Goal: Task Accomplishment & Management: Complete application form

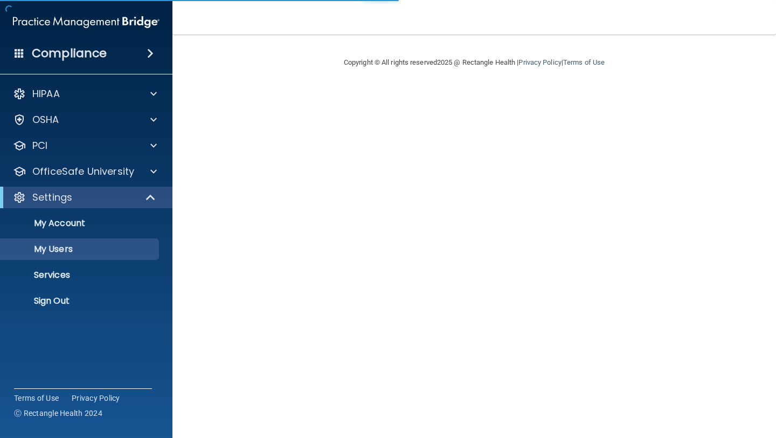
select select "20"
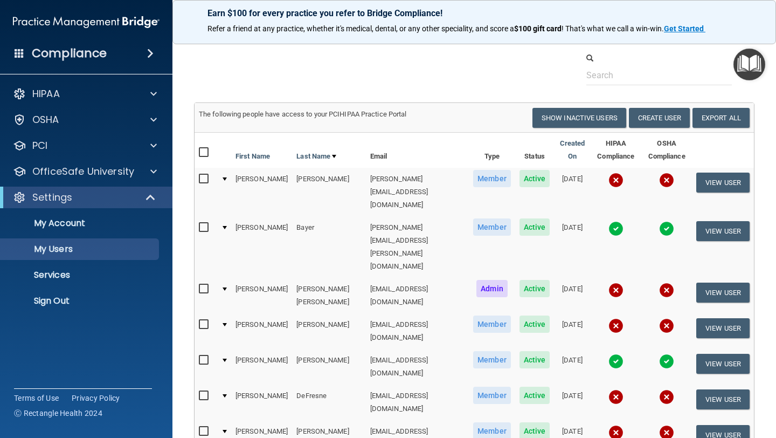
scroll to position [4, 0]
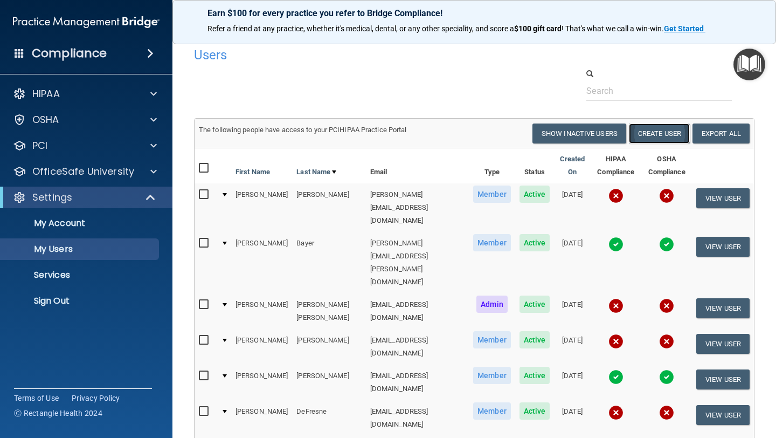
click at [652, 129] on button "Create User" at bounding box center [659, 133] width 61 height 20
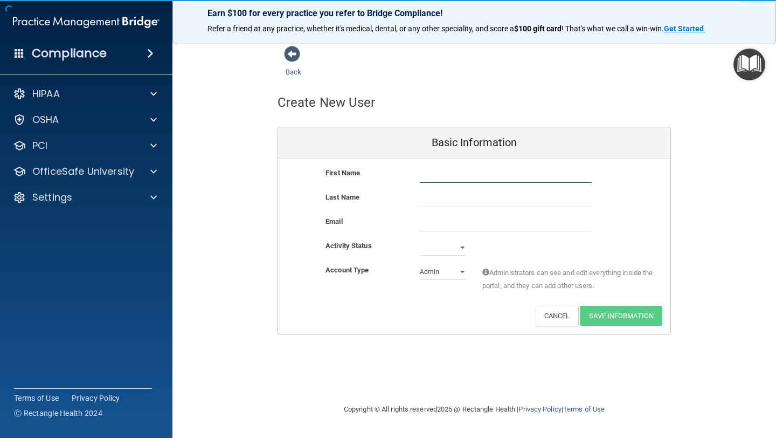
click at [460, 172] on input "text" at bounding box center [506, 175] width 172 height 16
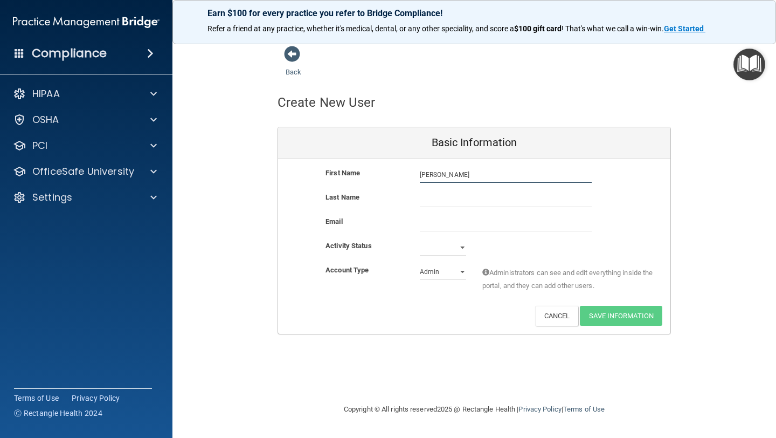
type input "[PERSON_NAME]"
click at [434, 224] on input "email" at bounding box center [506, 223] width 172 height 16
paste input "[EMAIL_ADDRESS][DOMAIN_NAME]"
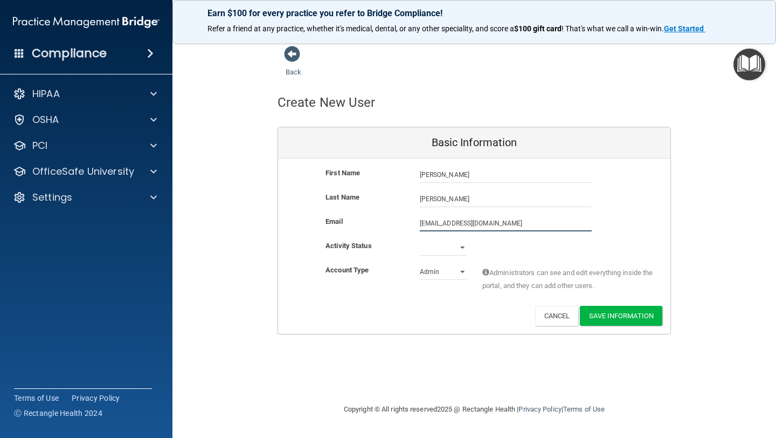
type input "[EMAIL_ADDRESS][DOMAIN_NAME]"
click at [446, 246] on select "Active Inactive" at bounding box center [443, 247] width 46 height 16
select select "active"
click at [420, 239] on select "Active Inactive" at bounding box center [443, 247] width 46 height 16
click at [435, 272] on select "Admin Member" at bounding box center [443, 272] width 46 height 16
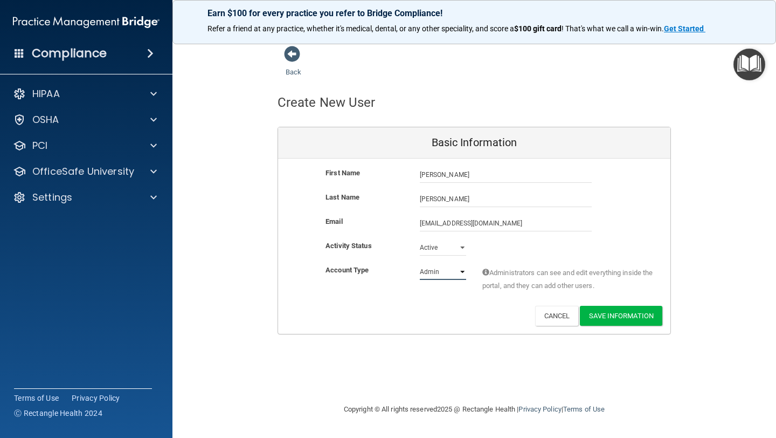
select select "practice_member"
click at [420, 264] on select "Admin Member" at bounding box center [443, 272] width 46 height 16
click at [609, 315] on button "Save Information" at bounding box center [621, 316] width 82 height 20
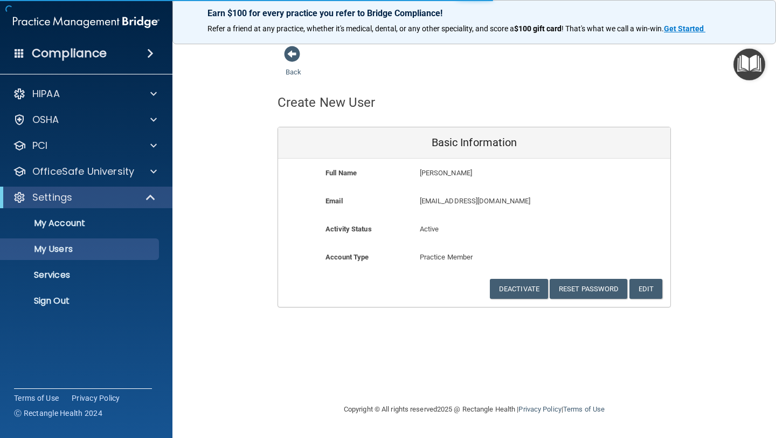
select select "20"
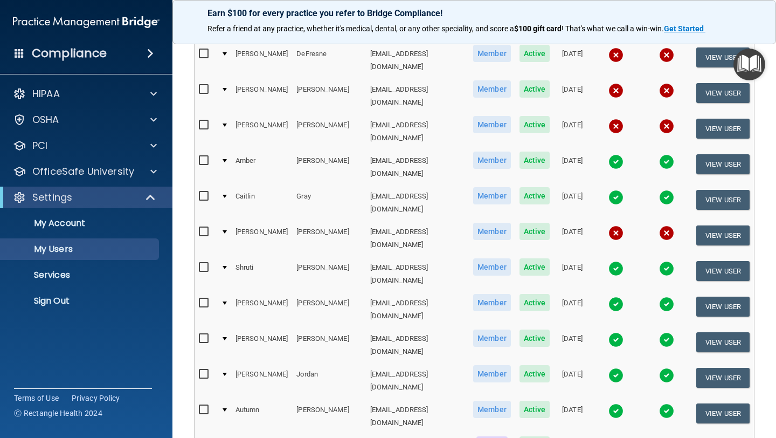
scroll to position [508, 0]
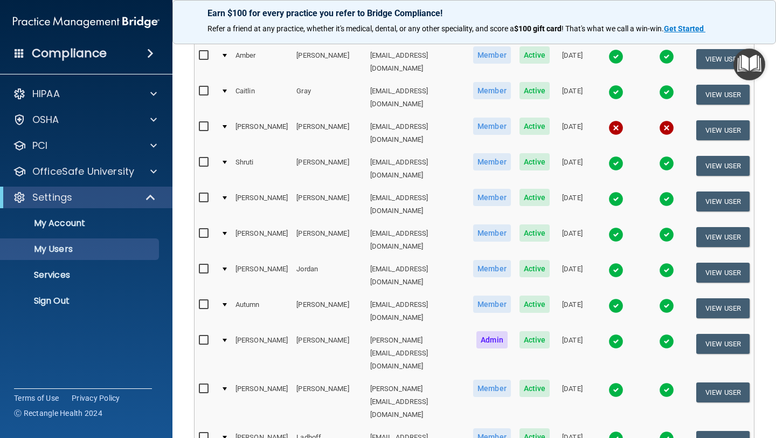
select select "20"
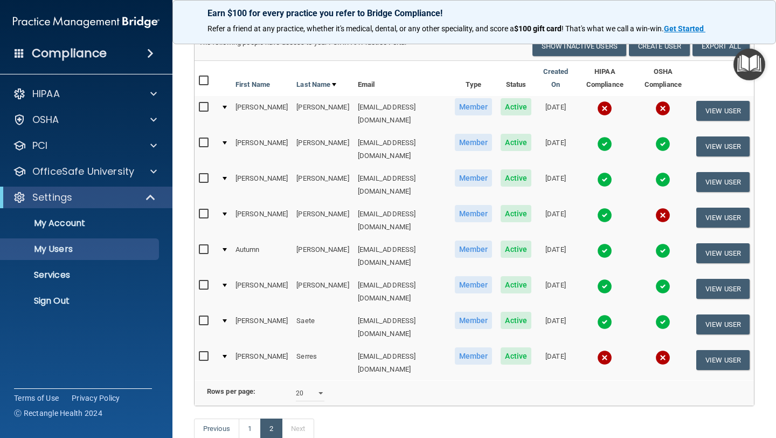
scroll to position [95, 0]
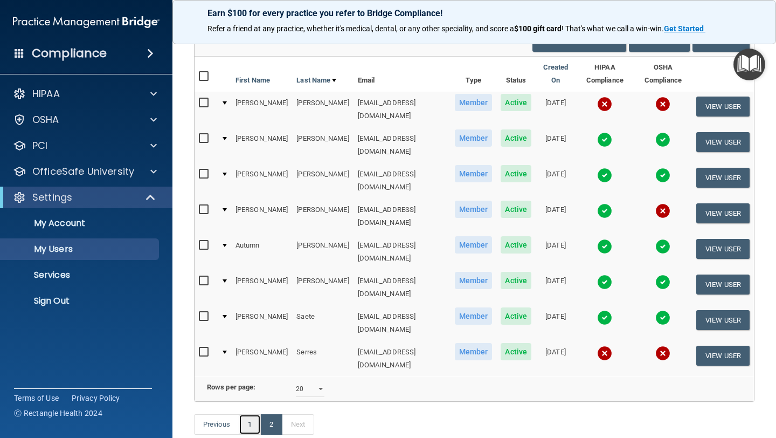
click at [251, 414] on link "1" at bounding box center [250, 424] width 22 height 20
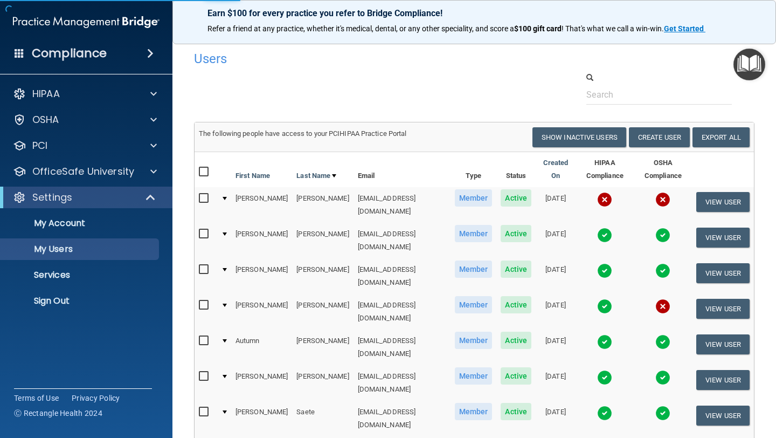
select select "20"
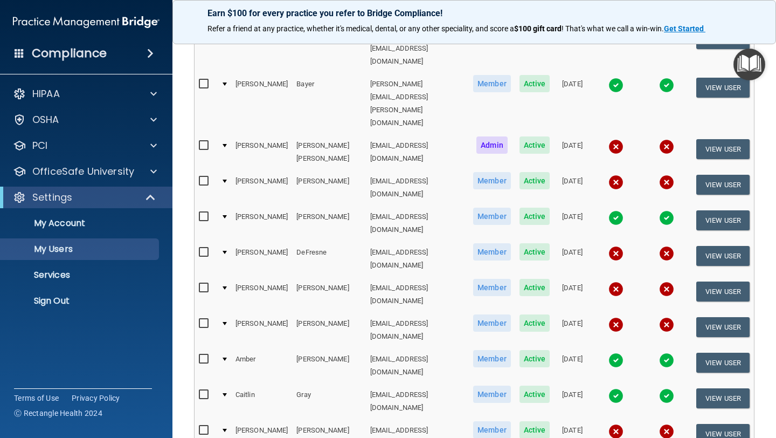
scroll to position [174, 0]
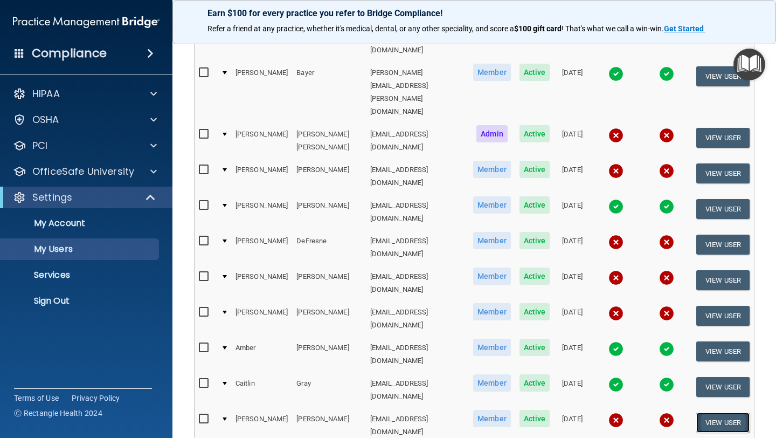
click at [725, 412] on button "View User" at bounding box center [722, 422] width 53 height 20
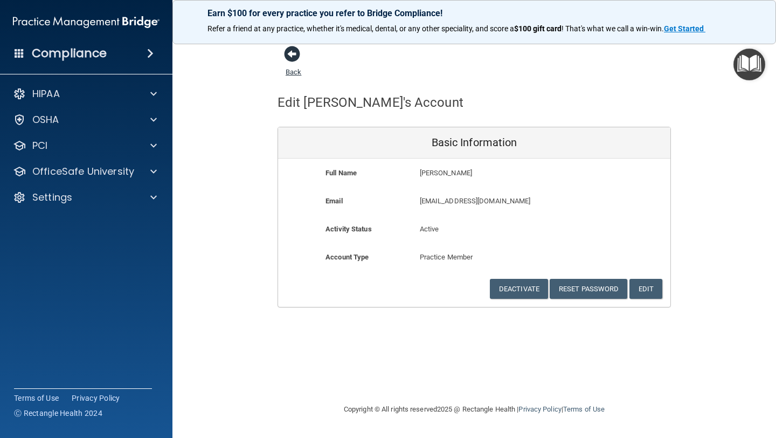
click at [294, 53] on span at bounding box center [292, 54] width 16 height 16
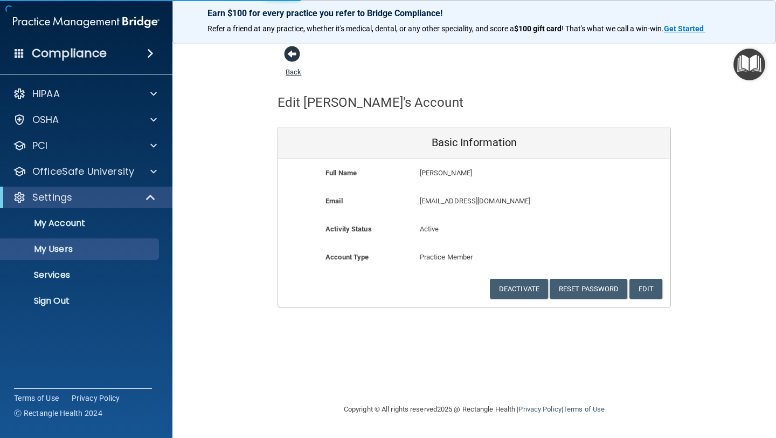
select select "20"
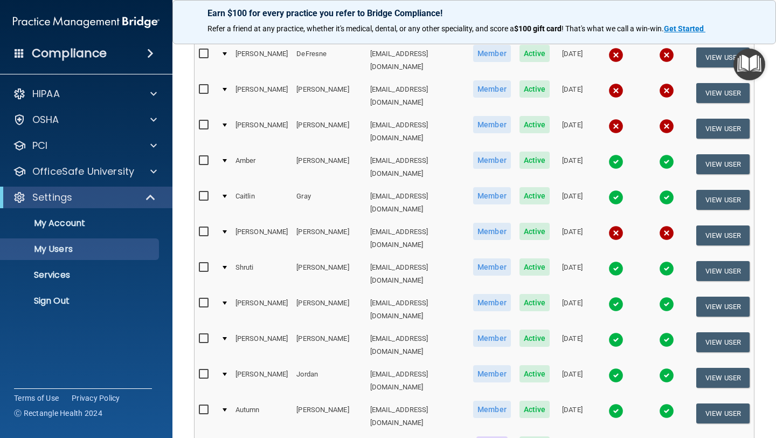
scroll to position [362, 0]
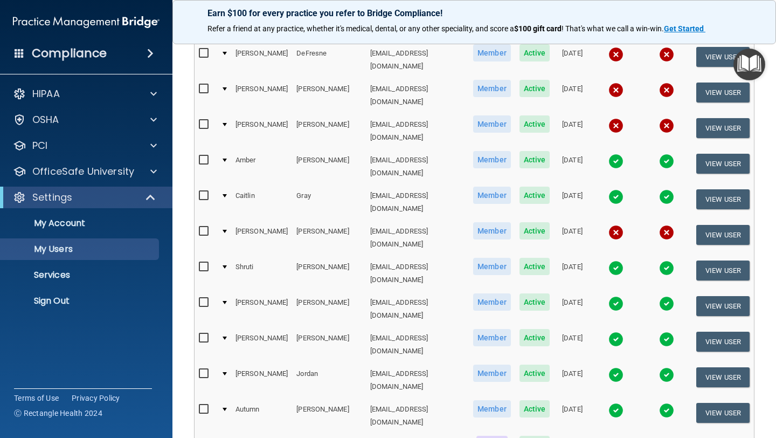
click at [203, 227] on input "checkbox" at bounding box center [205, 231] width 12 height 9
checkbox input "true"
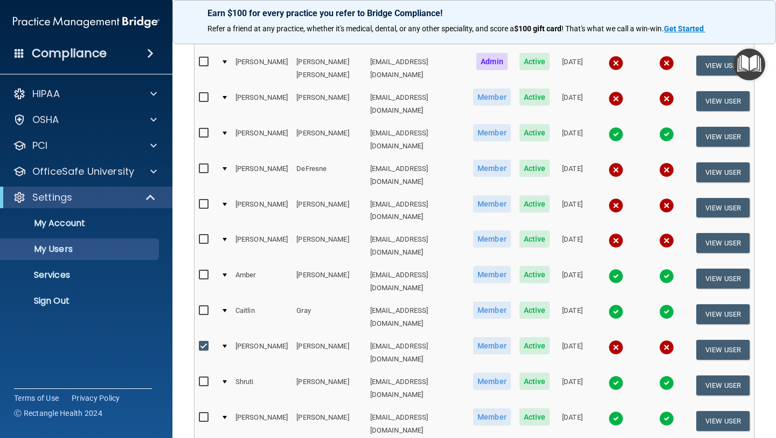
scroll to position [248, 0]
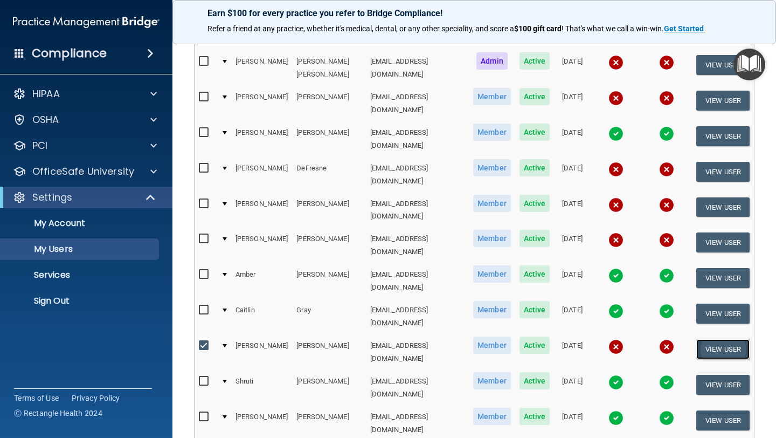
click at [726, 339] on button "View User" at bounding box center [722, 349] width 53 height 20
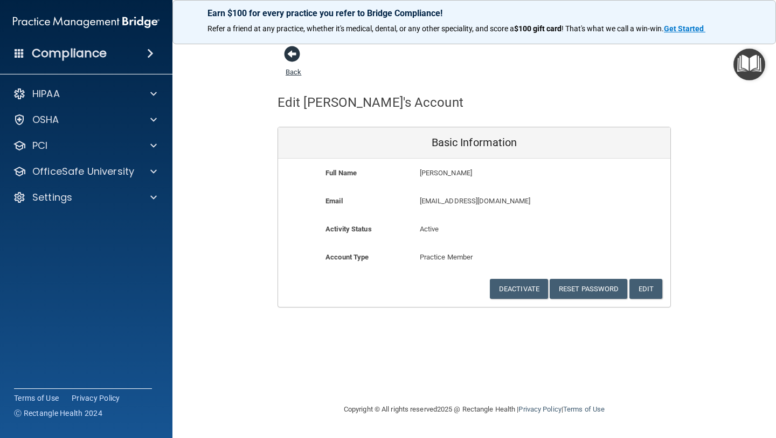
click at [288, 50] on span at bounding box center [292, 54] width 16 height 16
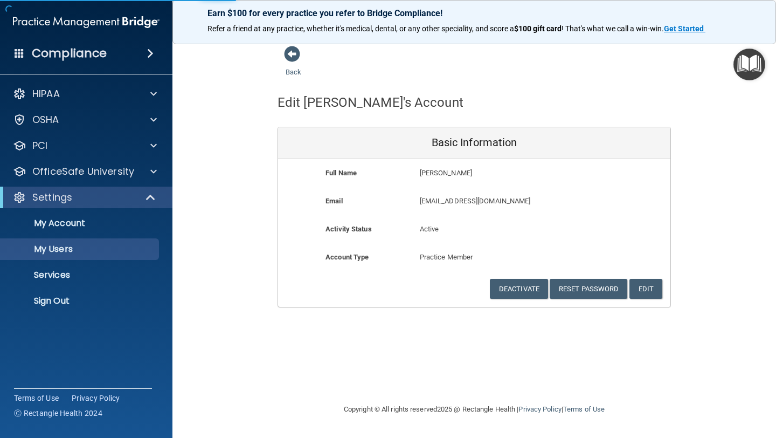
select select "20"
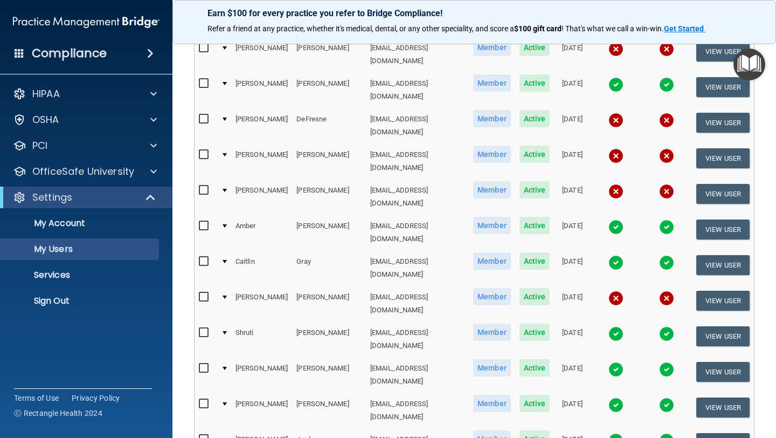
scroll to position [297, 0]
